Goal: Information Seeking & Learning: Understand process/instructions

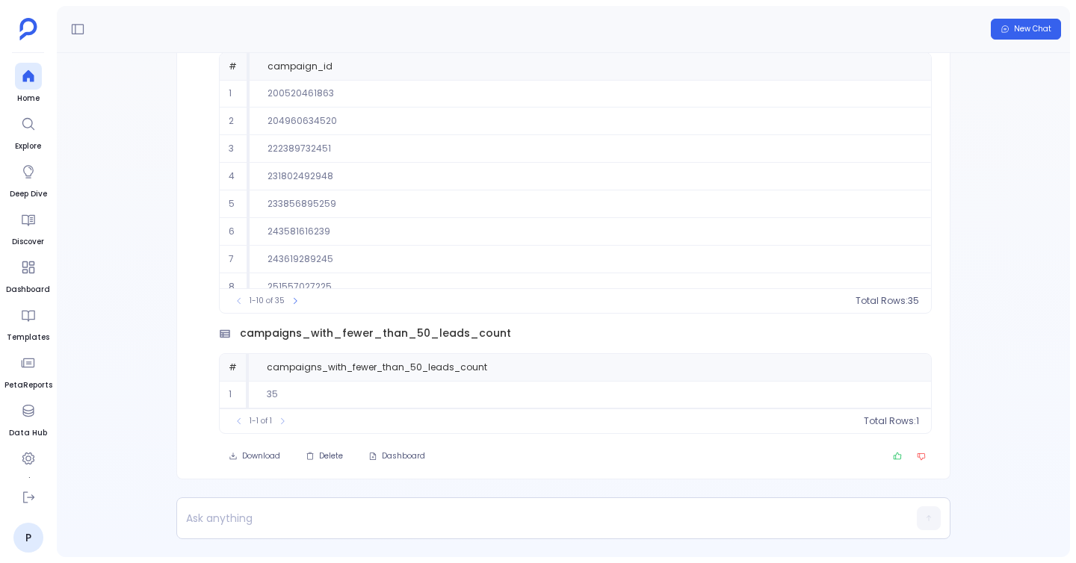
scroll to position [-132, 0]
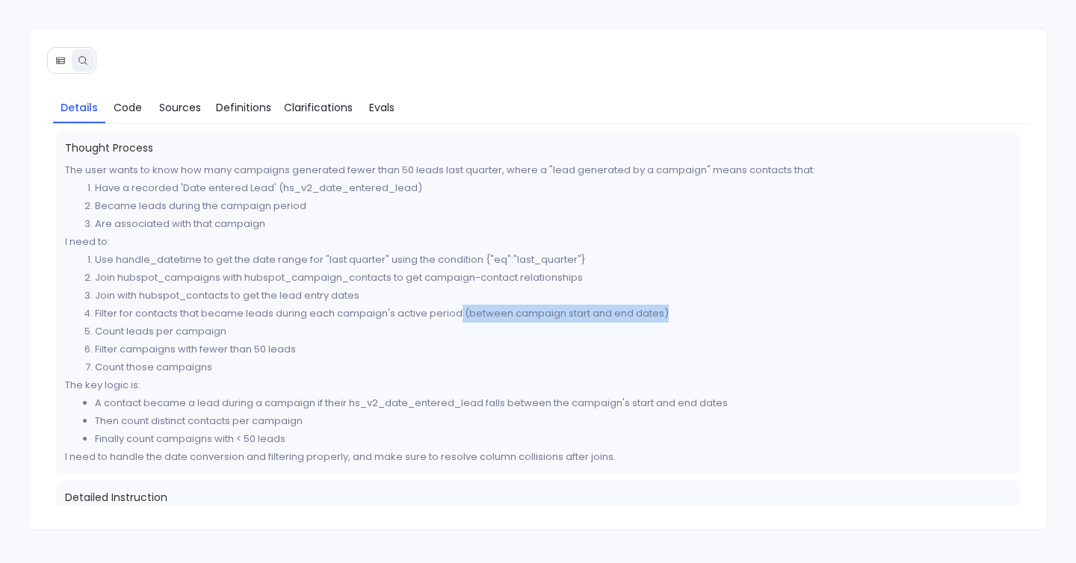
drag, startPoint x: 462, startPoint y: 311, endPoint x: 831, endPoint y: 317, distance: 368.3
click at [831, 317] on li "Filter for contacts that became leads during each campaign's active period (bet…" at bounding box center [553, 314] width 916 height 18
click at [123, 99] on span "Code" at bounding box center [128, 107] width 28 height 16
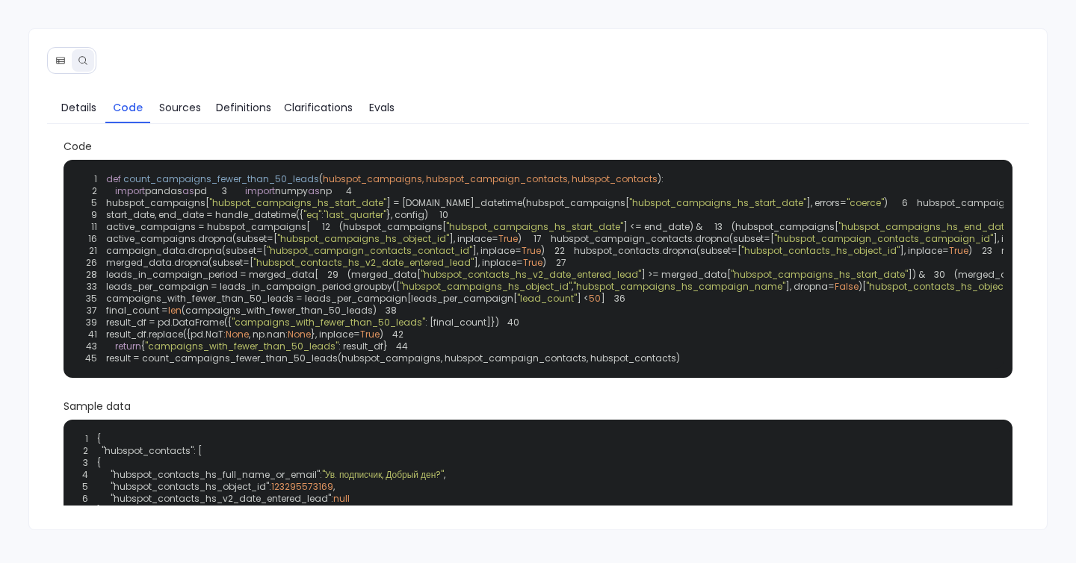
click at [446, 233] on span ""hubspot_campaigns_hs_start_date"" at bounding box center [534, 226] width 177 height 13
click at [838, 233] on span ""hubspot_campaigns_hs_end_date"" at bounding box center [925, 226] width 174 height 13
click at [282, 102] on link "Clarifications" at bounding box center [318, 107] width 82 height 31
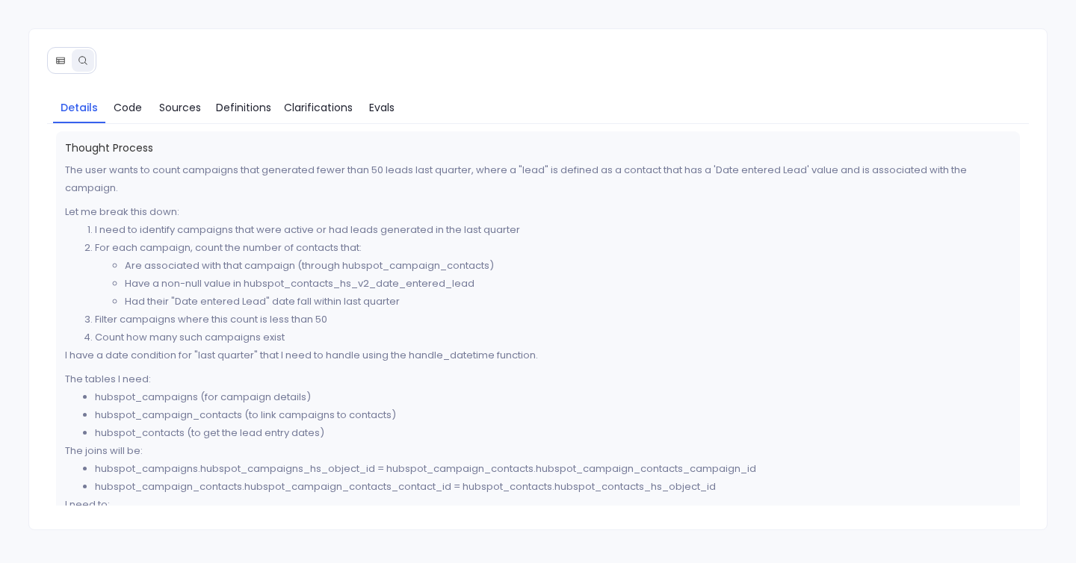
click at [423, 266] on li "Are associated with that campaign (through hubspot_campaign_contacts)" at bounding box center [568, 266] width 887 height 18
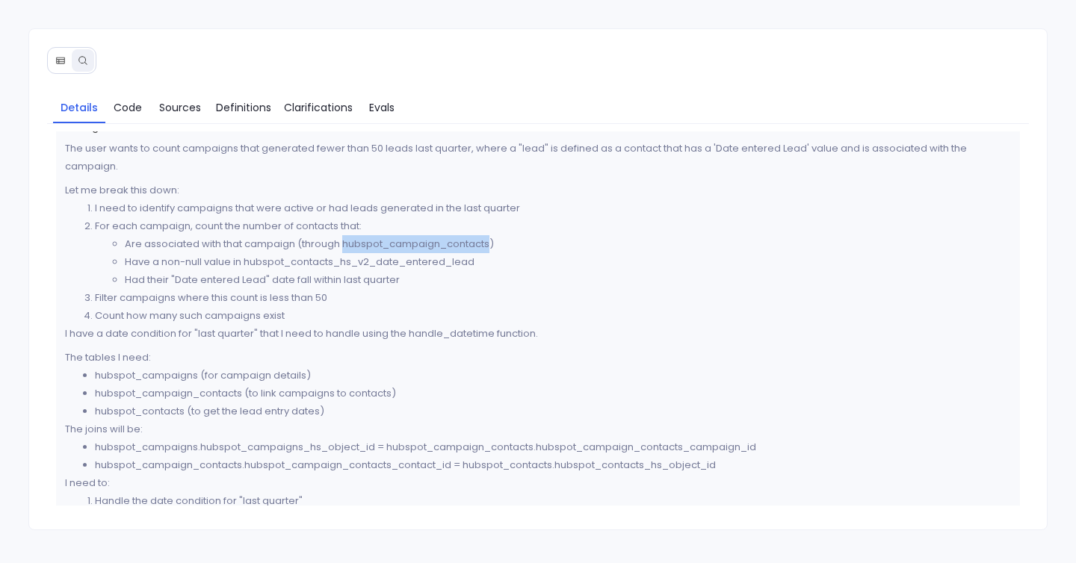
scroll to position [22, 0]
click at [130, 102] on span "Code" at bounding box center [128, 107] width 28 height 16
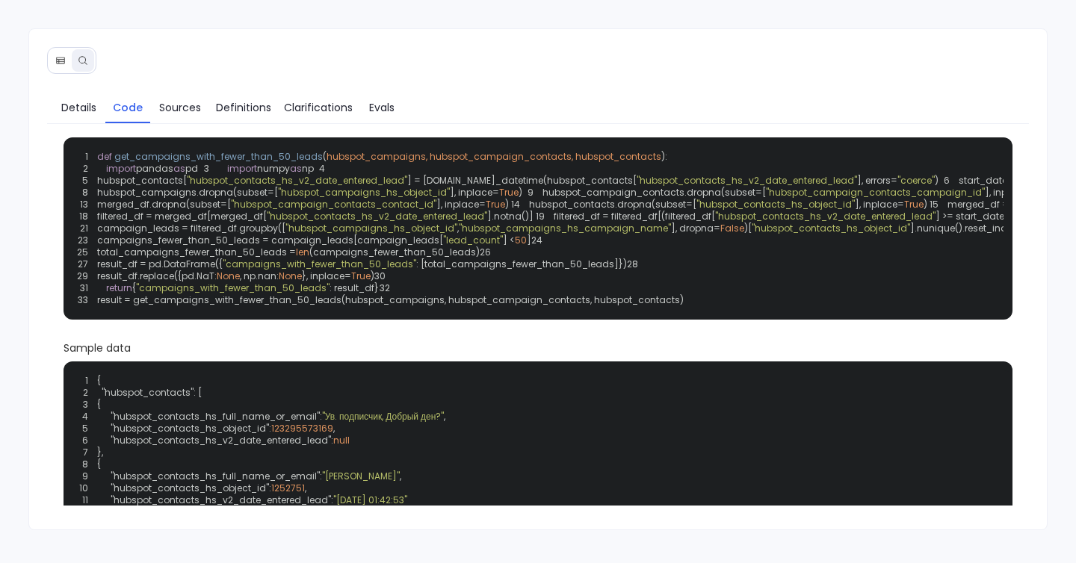
click at [379, 187] on span ""hubspot_contacts_hs_v2_date_entered_lead"" at bounding box center [297, 180] width 220 height 13
click at [311, 105] on span "Clarifications" at bounding box center [318, 107] width 69 height 16
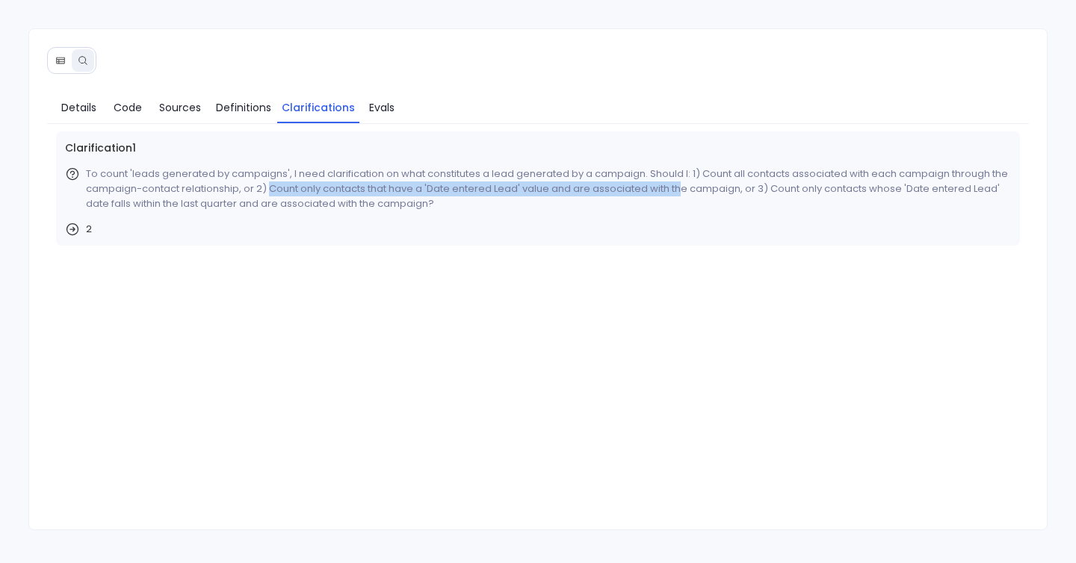
drag, startPoint x: 270, startPoint y: 187, endPoint x: 679, endPoint y: 187, distance: 409.3
click at [679, 187] on p "To count 'leads generated by campaigns', I need clarification on what constitut…" at bounding box center [548, 189] width 925 height 45
